Goal: Task Accomplishment & Management: Use online tool/utility

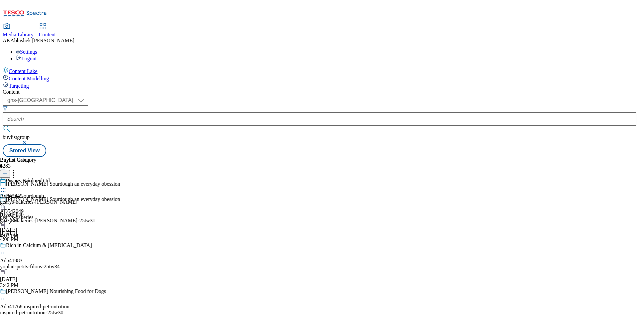
select select "ghs-uk"
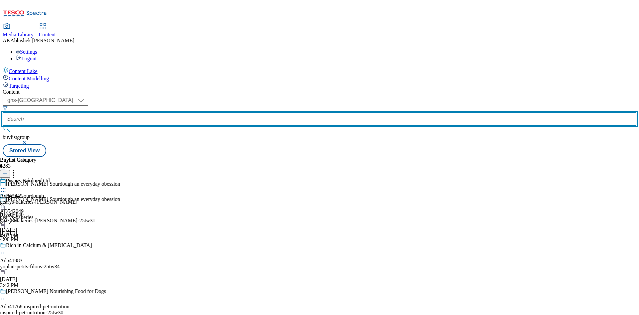
click at [164, 112] on input "text" at bounding box center [320, 118] width 634 height 13
click at [3, 125] on button "submit" at bounding box center [7, 128] width 9 height 7
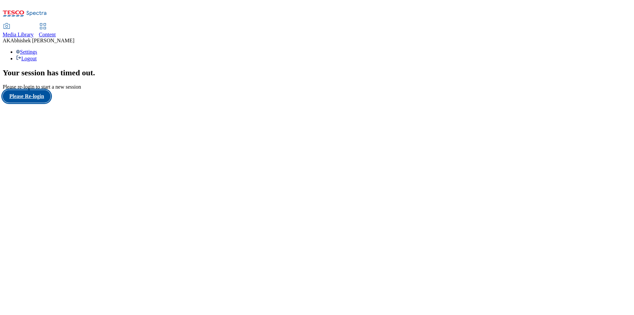
click at [32, 103] on button "Please Re-login" at bounding box center [27, 96] width 48 height 13
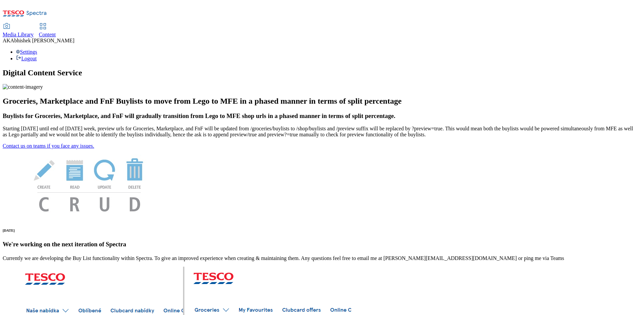
click at [56, 32] on span "Content" at bounding box center [47, 35] width 17 height 6
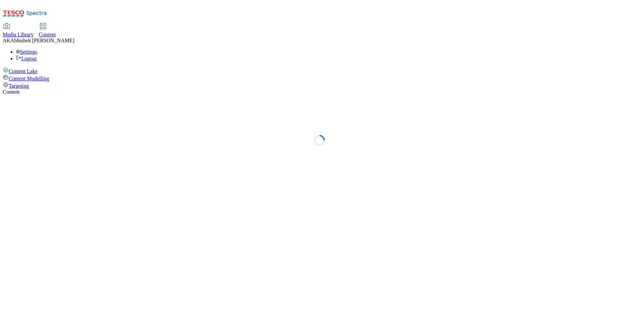
select select "ghs-uk"
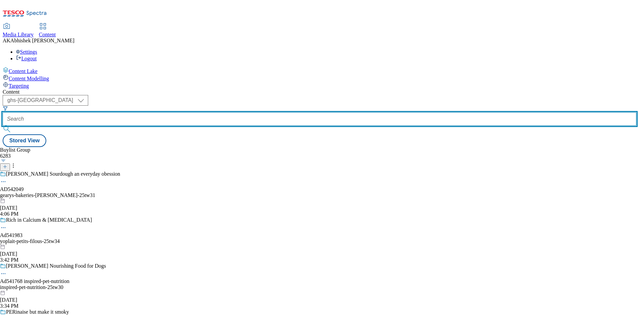
click at [170, 112] on input "text" at bounding box center [320, 118] width 634 height 13
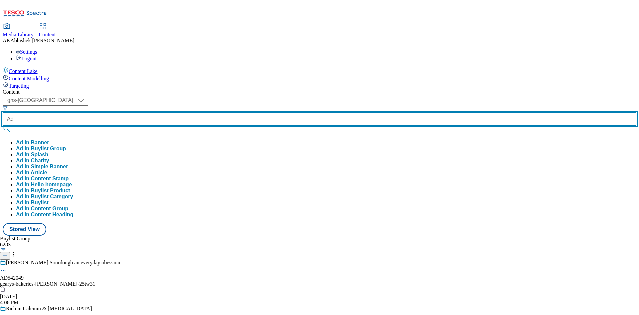
paste input "541704"
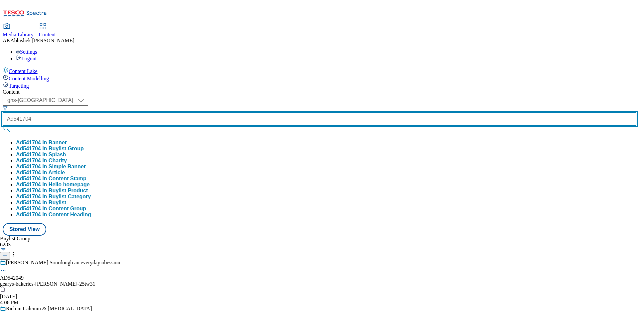
type input "Ad541704"
click at [3, 125] on button "submit" at bounding box center [7, 128] width 9 height 7
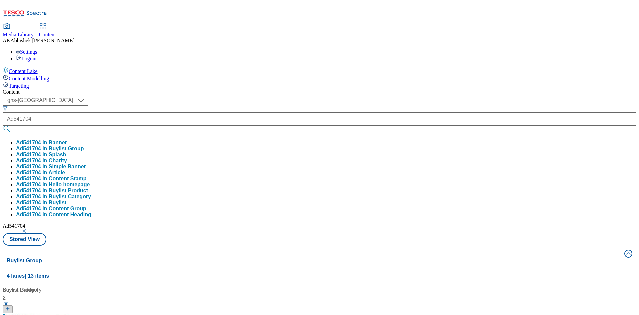
click at [323, 95] on div "( optional ) ghs-roi ghs-uk ghs-uk Ad541704 Ad541704 in Banner Ad541704 in Buyl…" at bounding box center [320, 170] width 634 height 150
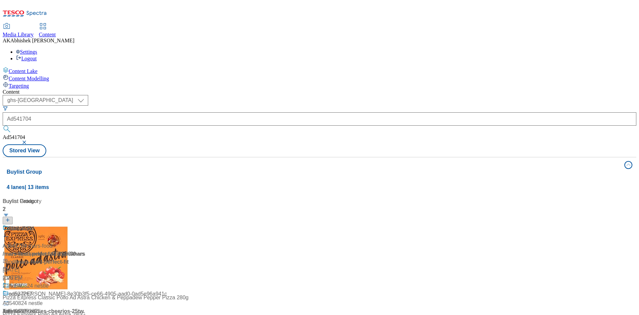
click at [86, 224] on div "Every day can be epic" at bounding box center [44, 232] width 83 height 17
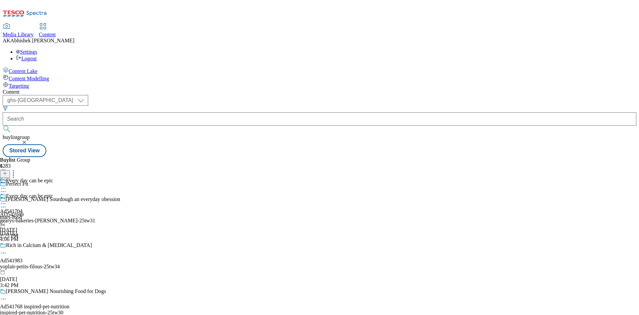
click at [7, 188] on icon at bounding box center [3, 191] width 7 height 7
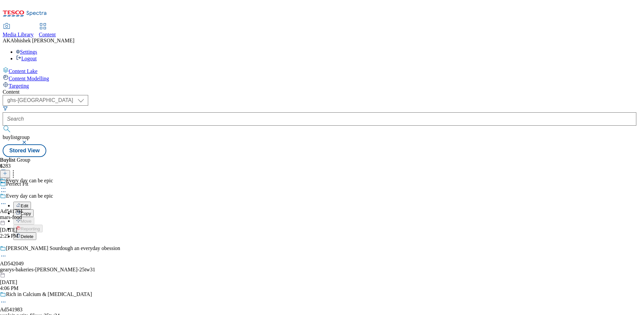
click at [31, 201] on button "Edit" at bounding box center [22, 205] width 18 height 8
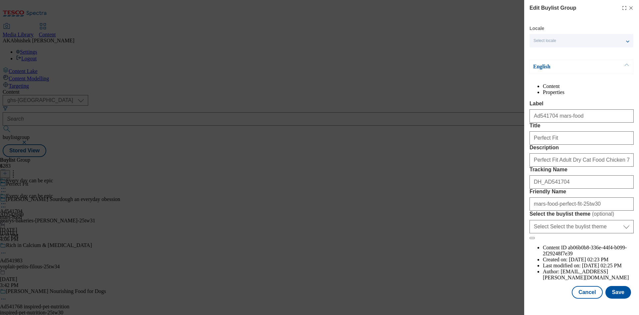
scroll to position [26, 0]
click at [617, 295] on button "Save" at bounding box center [618, 292] width 26 height 13
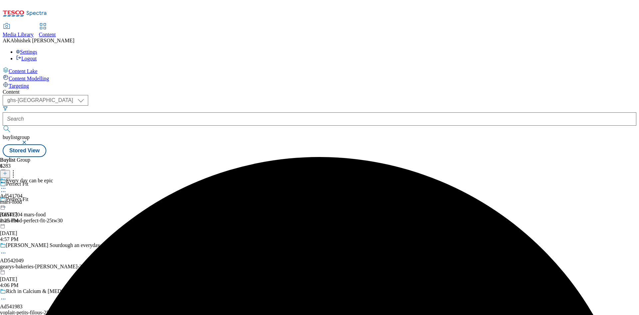
click at [4, 188] on circle at bounding box center [3, 188] width 1 height 1
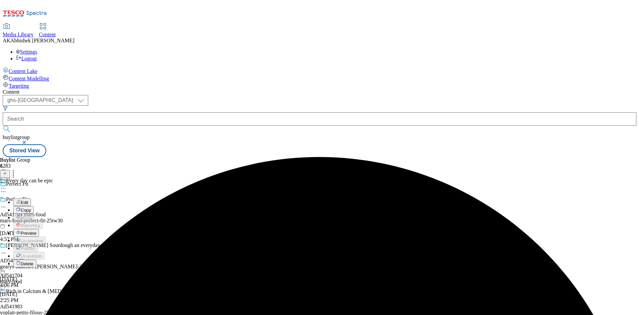
click at [28, 200] on span "Edit" at bounding box center [25, 202] width 8 height 5
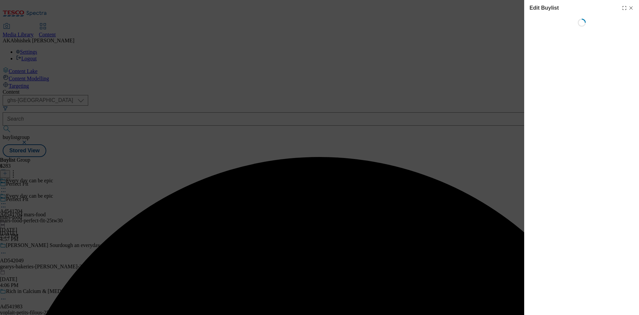
select select "tactical"
select select "supplier funded short term 1-3 weeks"
select select "dunnhumby"
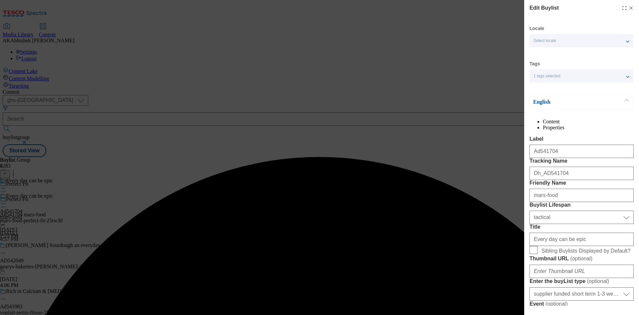
select select "Banner"
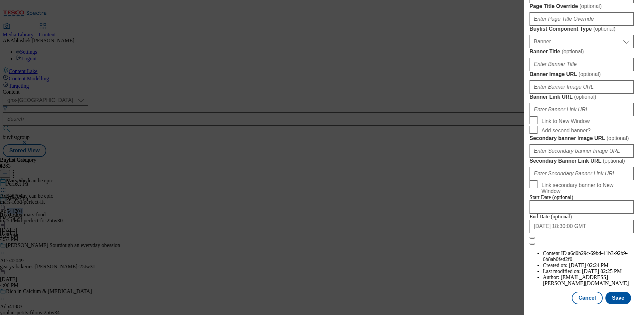
scroll to position [689, 0]
click at [602, 233] on input "2025-12-12 18:30:00 GMT" at bounding box center [582, 225] width 104 height 13
select select "2025"
select select "December"
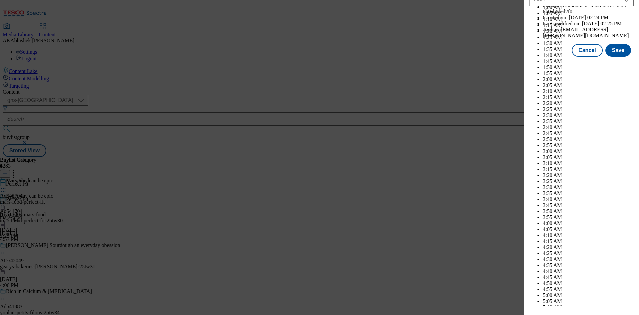
scroll to position [2730, 0]
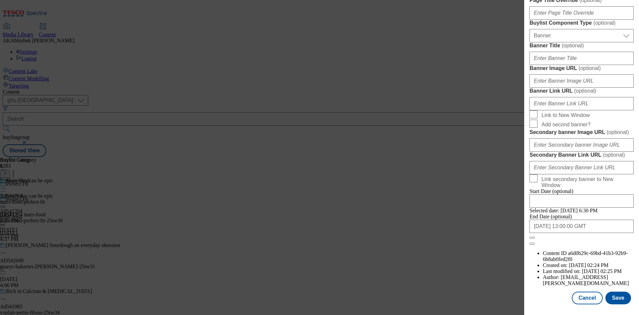
click at [599, 233] on input "2025-12-13 13:00:00 GMT" at bounding box center [582, 225] width 104 height 13
select select "2025"
select select "December"
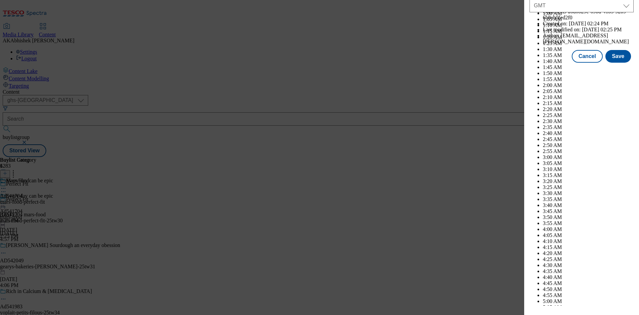
scroll to position [3063, 0]
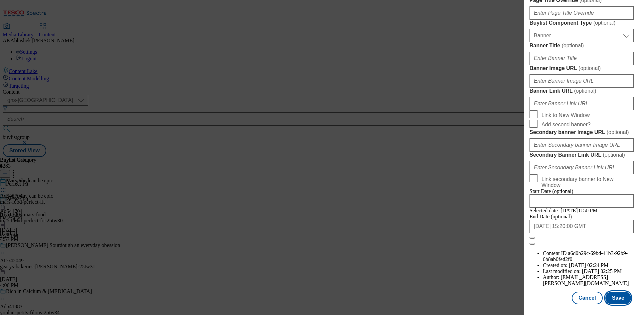
click at [615, 296] on button "Save" at bounding box center [618, 297] width 26 height 13
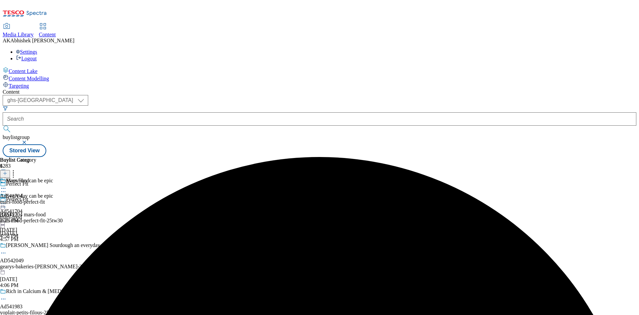
click at [7, 185] on icon at bounding box center [3, 188] width 7 height 7
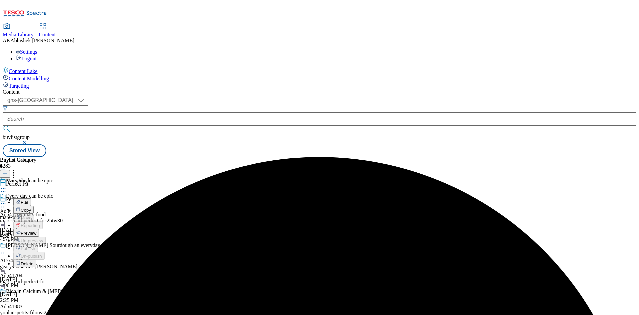
click at [31, 198] on button "Edit" at bounding box center [22, 202] width 18 height 8
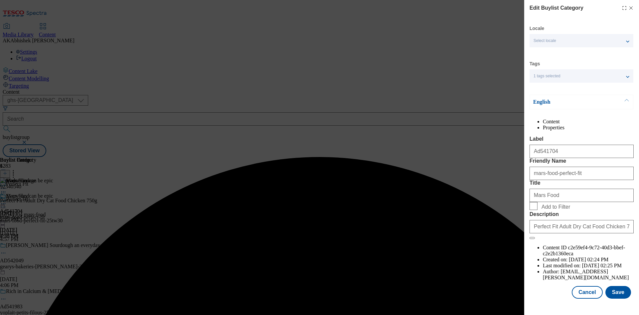
scroll to position [13, 0]
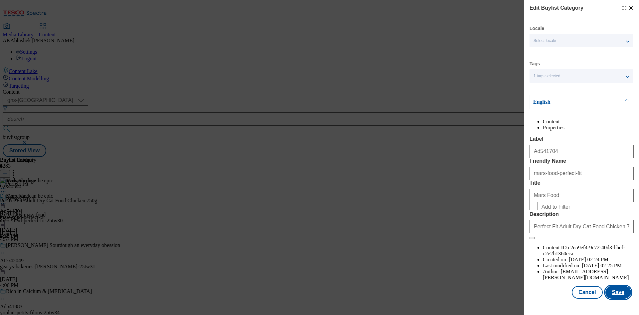
click at [619, 296] on button "Save" at bounding box center [618, 292] width 26 height 13
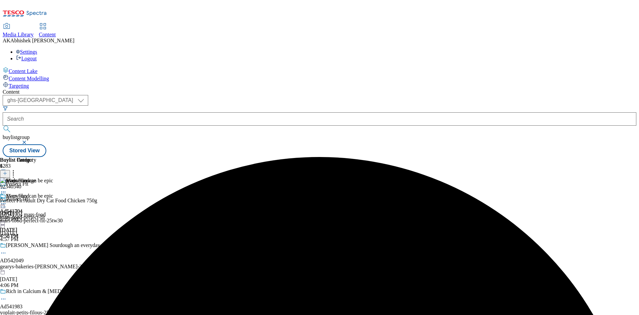
click at [7, 200] on icon at bounding box center [3, 203] width 7 height 7
click at [36, 246] on span "Preview" at bounding box center [29, 248] width 16 height 5
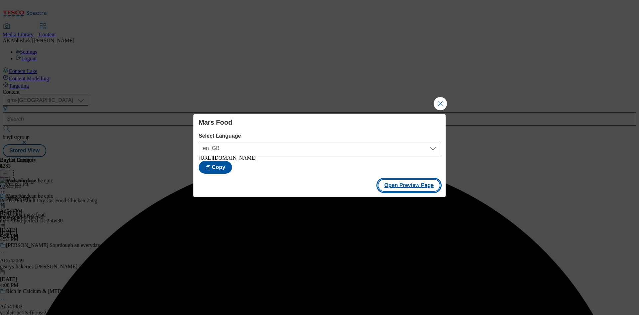
click at [404, 186] on button "Open Preview Page" at bounding box center [409, 185] width 63 height 13
click at [443, 100] on button "Close Modal" at bounding box center [440, 103] width 13 height 13
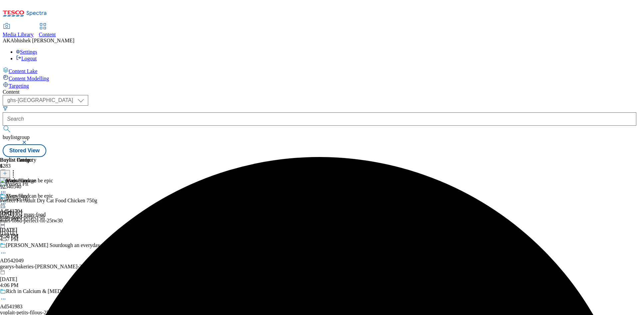
click at [4, 203] on circle at bounding box center [3, 203] width 1 height 1
click at [35, 269] on span "Publish" at bounding box center [28, 271] width 15 height 5
